Goal: Task Accomplishment & Management: Use online tool/utility

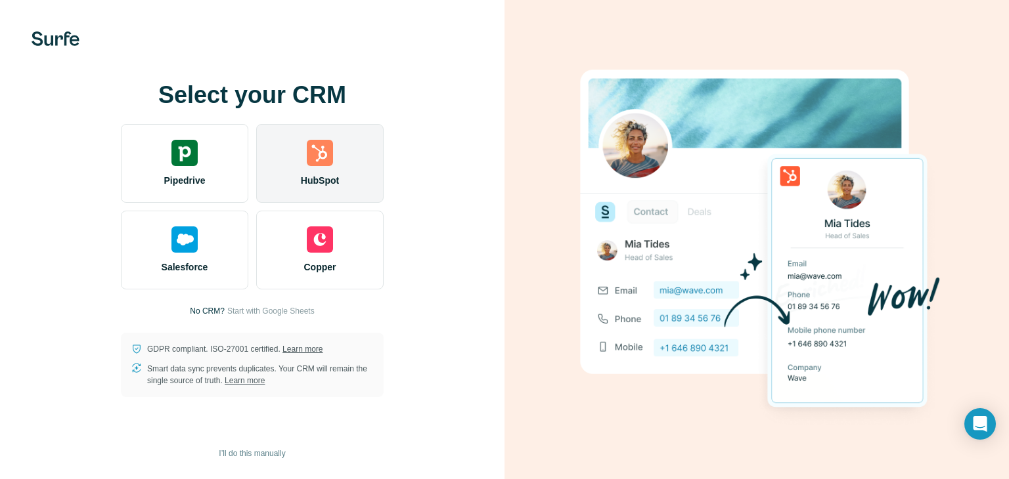
click at [364, 166] on div "HubSpot" at bounding box center [319, 163] width 127 height 79
